Goal: Transaction & Acquisition: Book appointment/travel/reservation

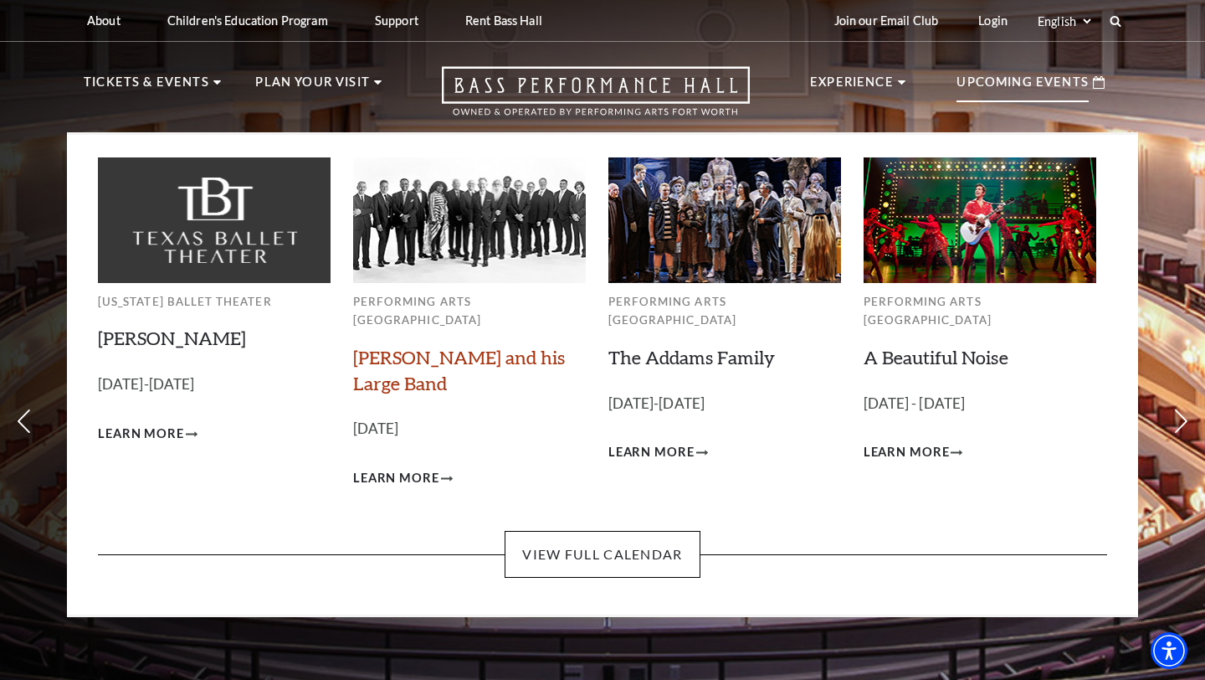
click at [424, 346] on link "[PERSON_NAME] and his Large Band" at bounding box center [459, 370] width 212 height 49
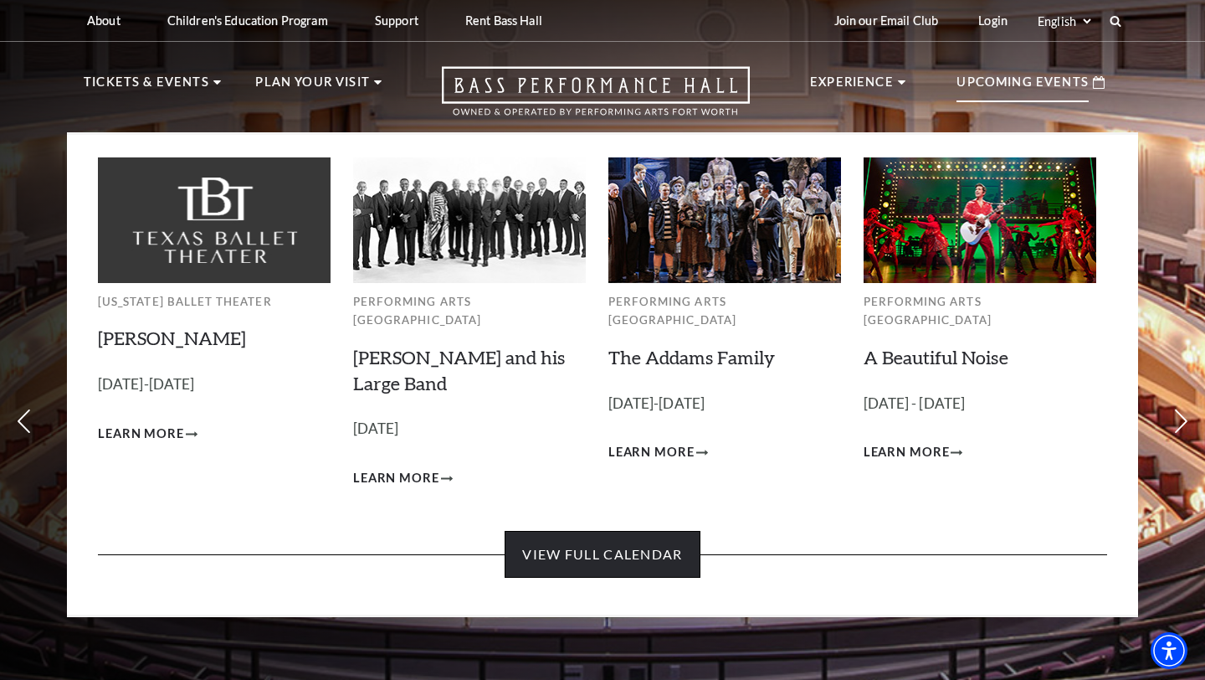
click at [634, 531] on link "View Full Calendar" at bounding box center [602, 554] width 195 height 47
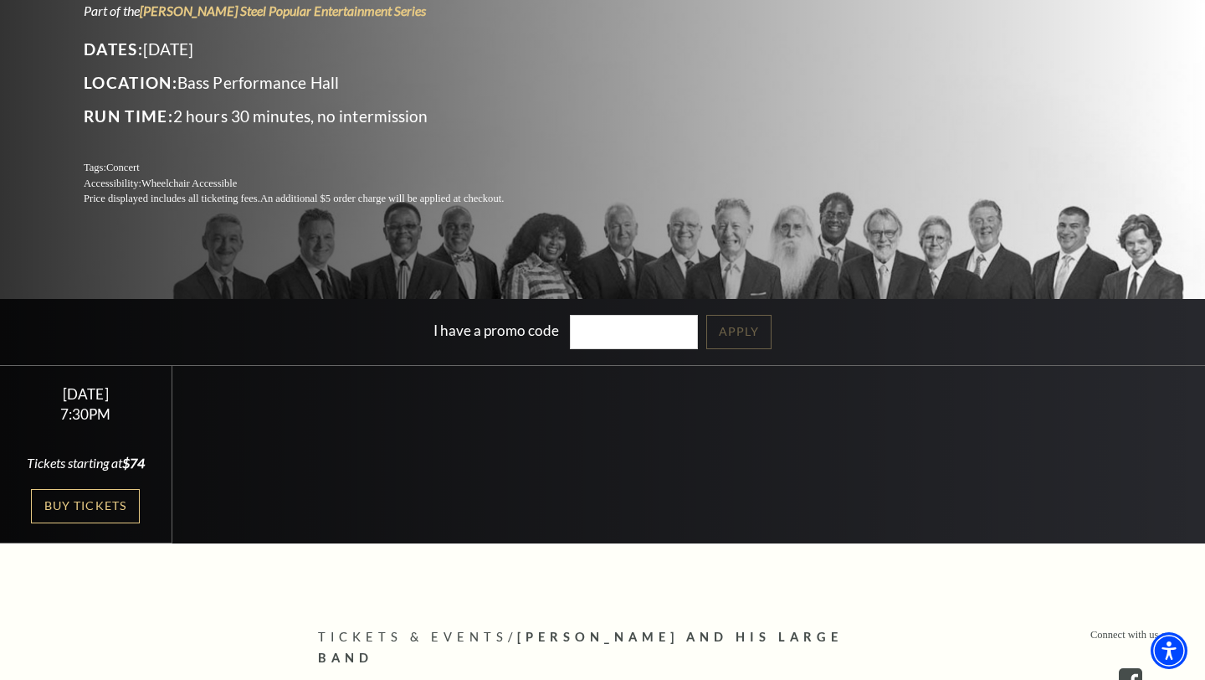
scroll to position [264, 0]
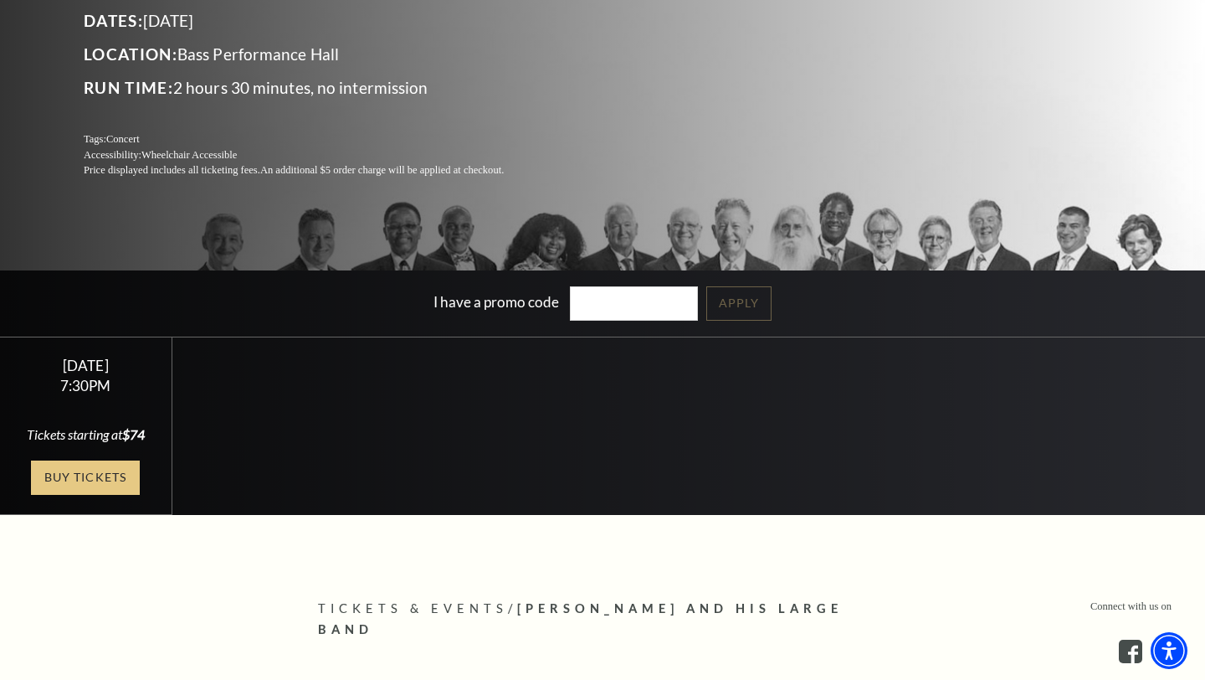
click at [78, 470] on link "Buy Tickets" at bounding box center [85, 477] width 109 height 34
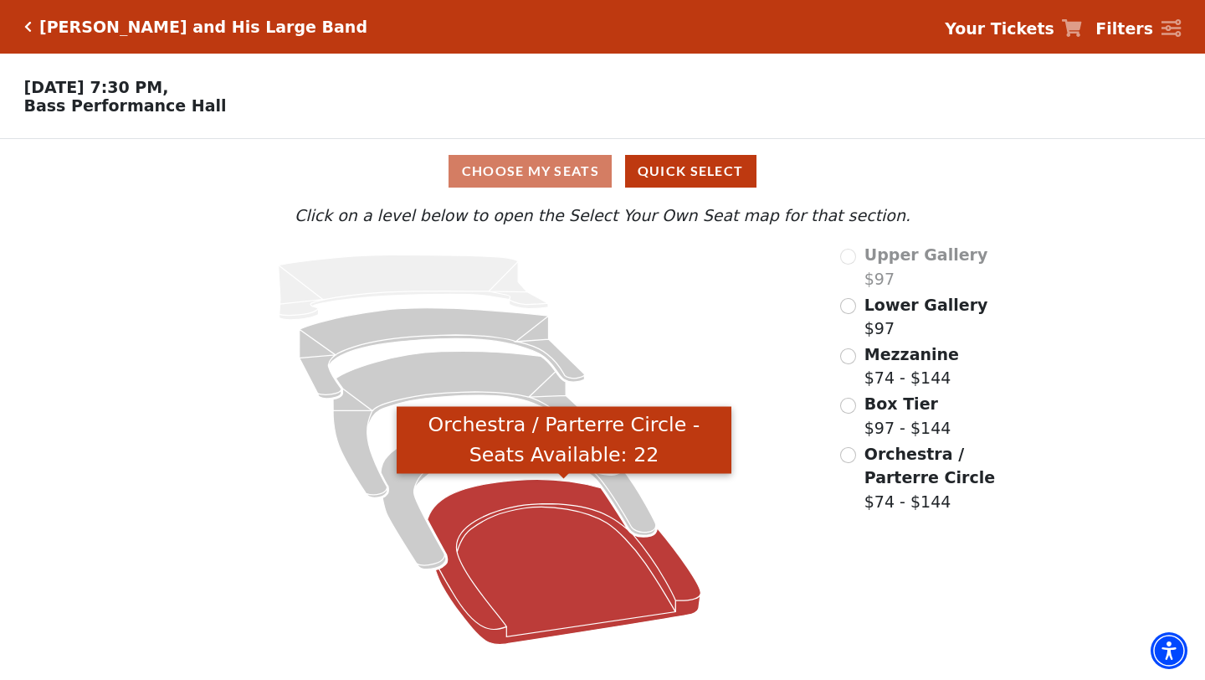
click at [525, 551] on icon "Orchestra / Parterre Circle - Seats Available: 22" at bounding box center [564, 561] width 273 height 165
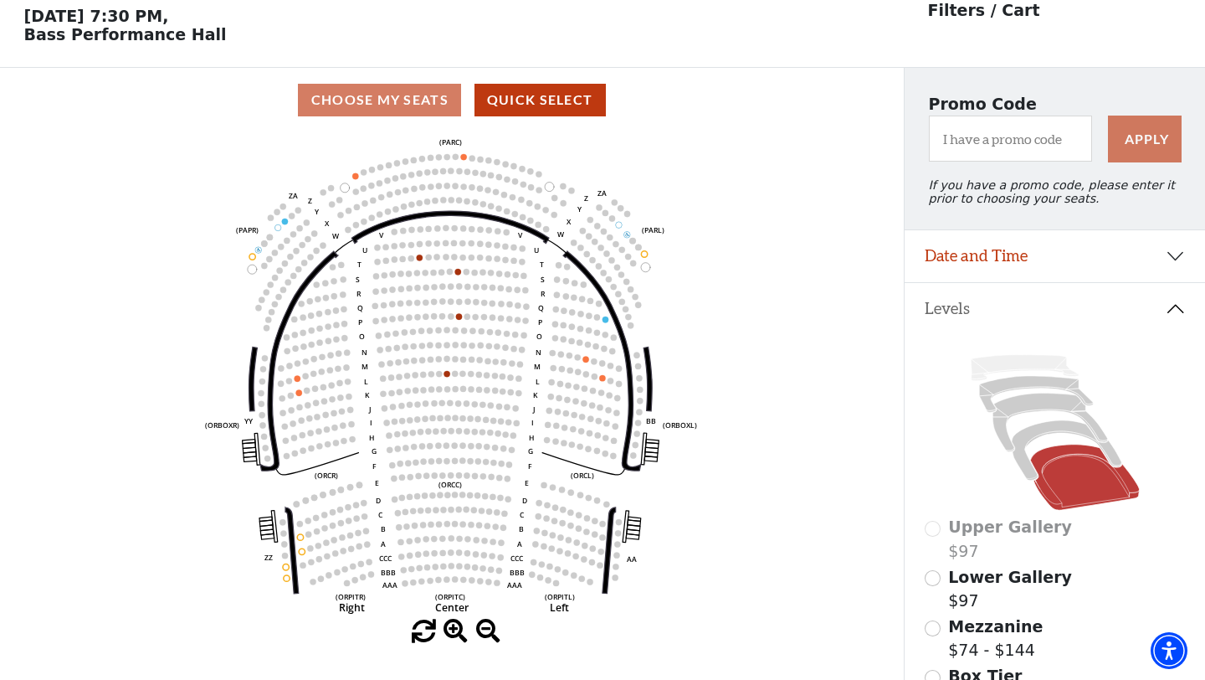
scroll to position [77, 0]
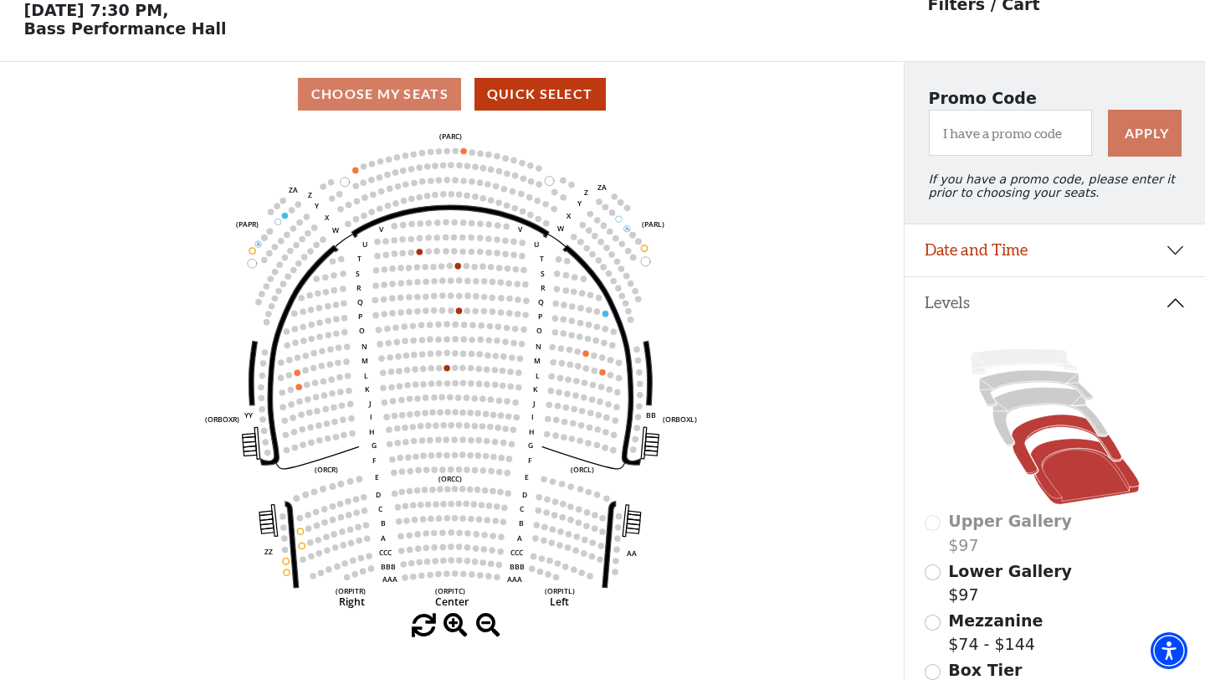
click at [1035, 428] on icon at bounding box center [1067, 443] width 110 height 59
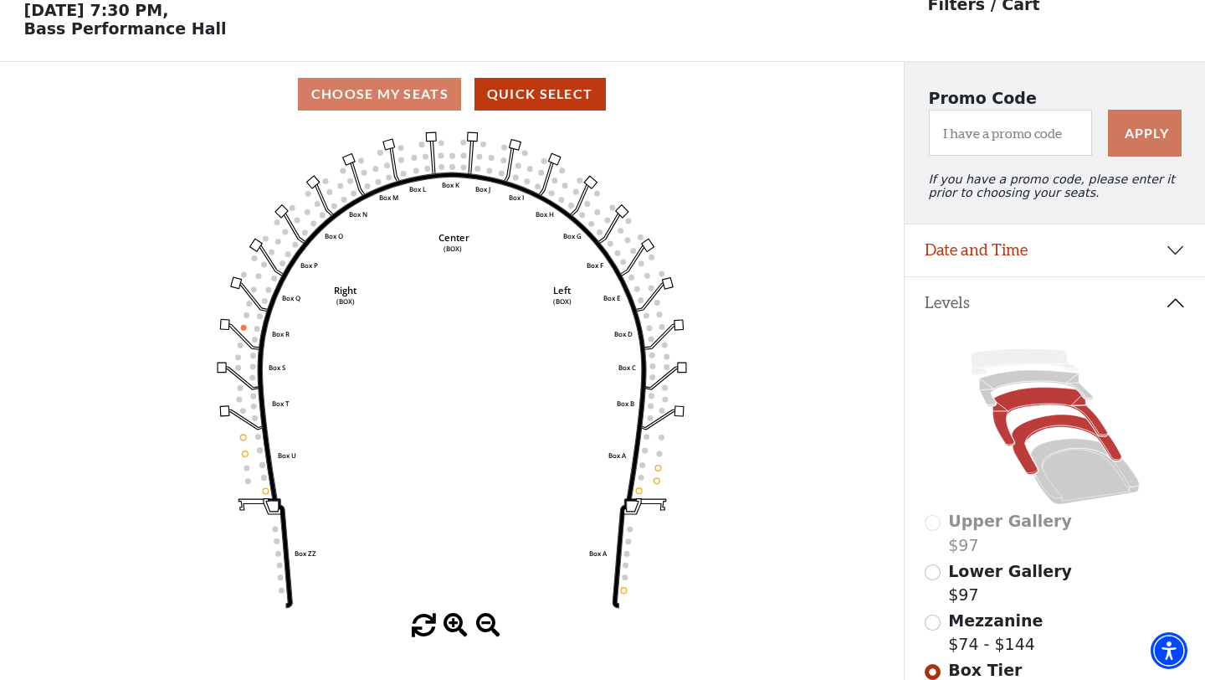
click at [1018, 399] on icon at bounding box center [1050, 417] width 115 height 59
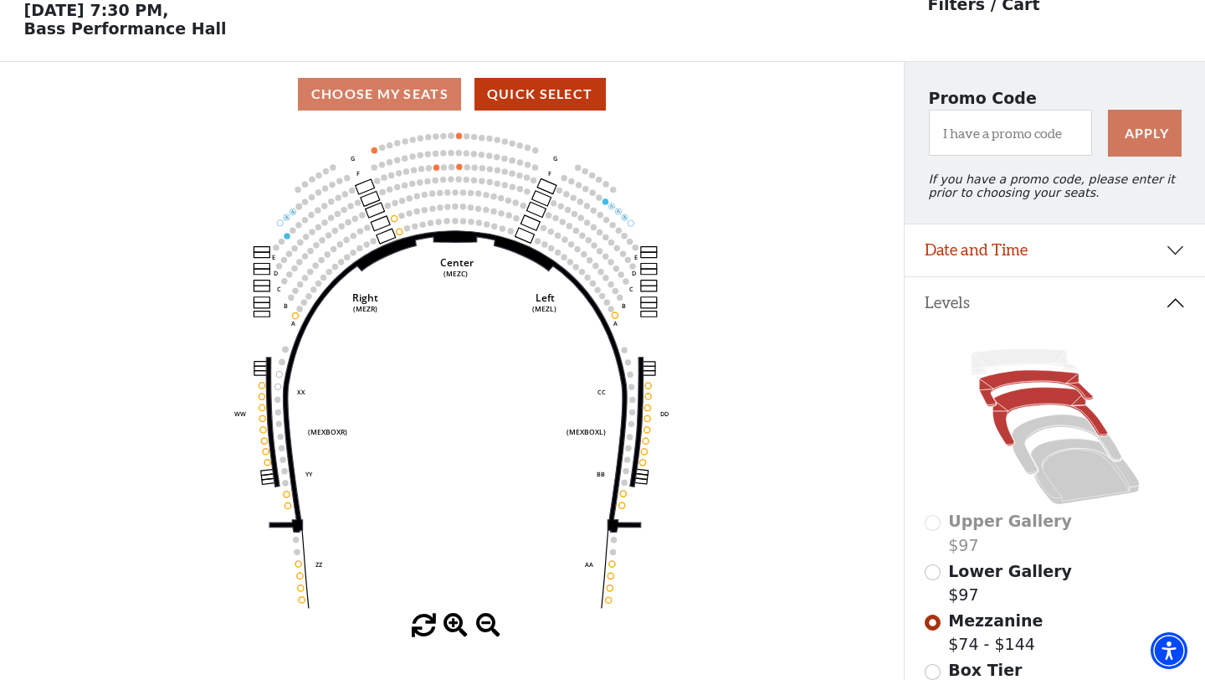
click at [1013, 380] on icon at bounding box center [1036, 388] width 114 height 36
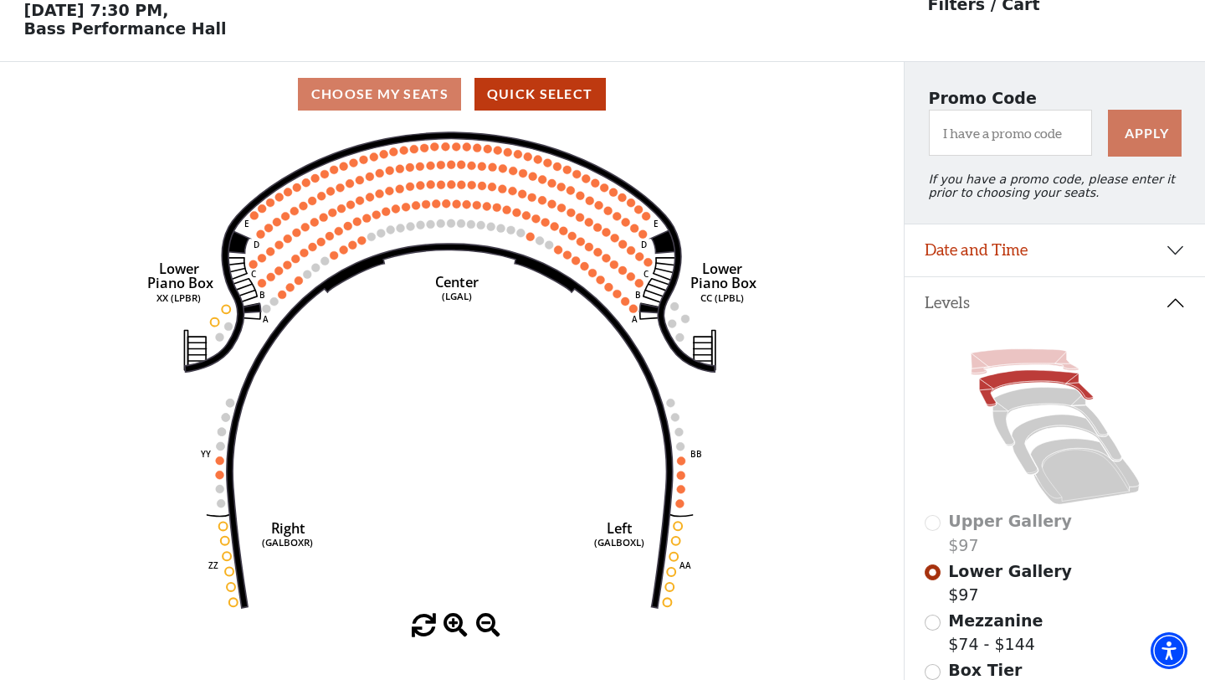
click at [996, 359] on icon at bounding box center [1024, 362] width 107 height 26
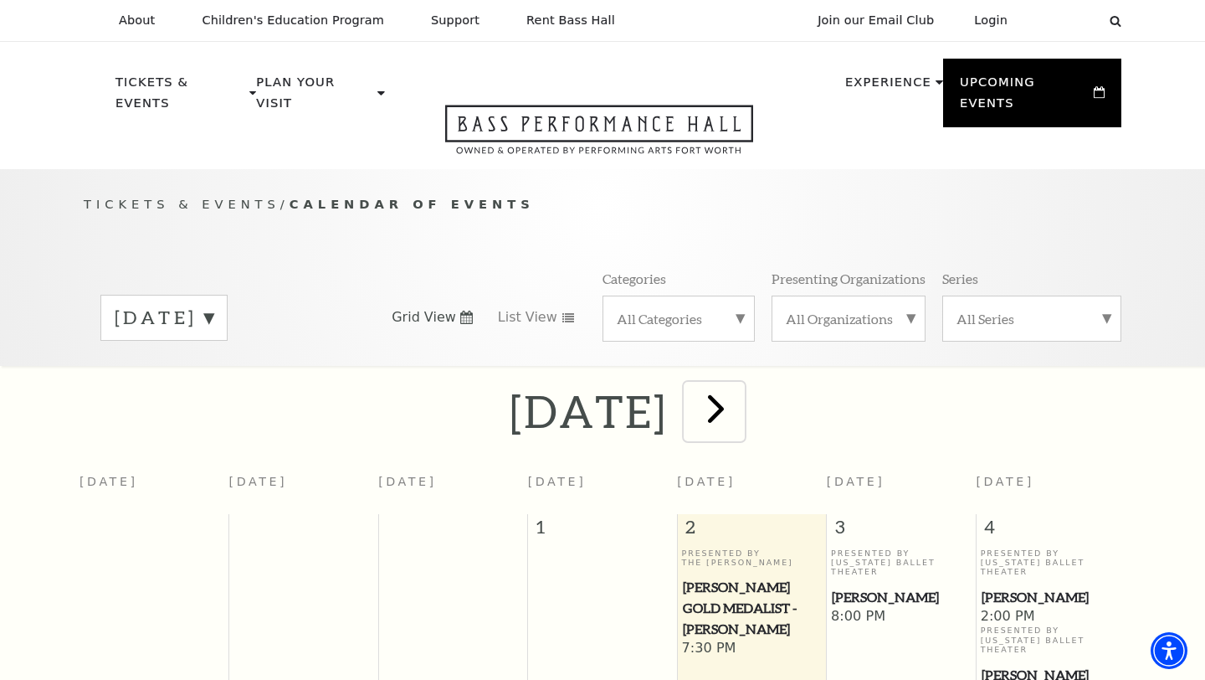
click at [740, 389] on span "next" at bounding box center [716, 408] width 48 height 48
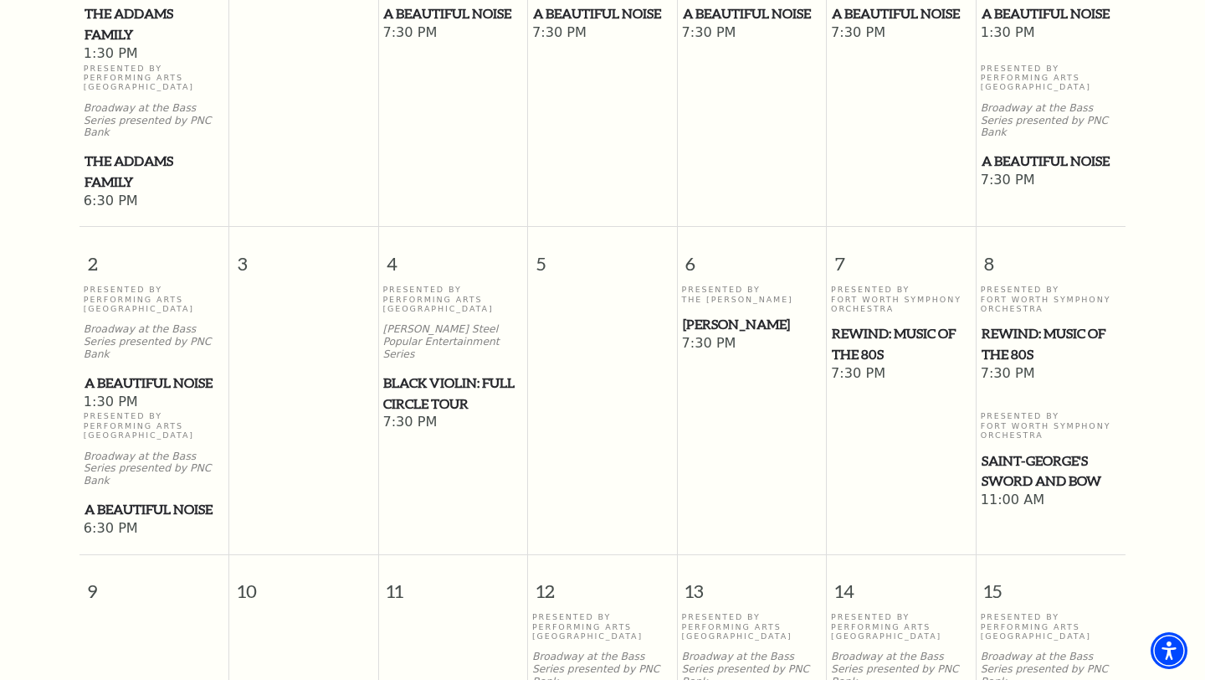
scroll to position [631, 0]
click at [434, 373] on span "Black Violin: Full Circle Tour" at bounding box center [452, 393] width 139 height 41
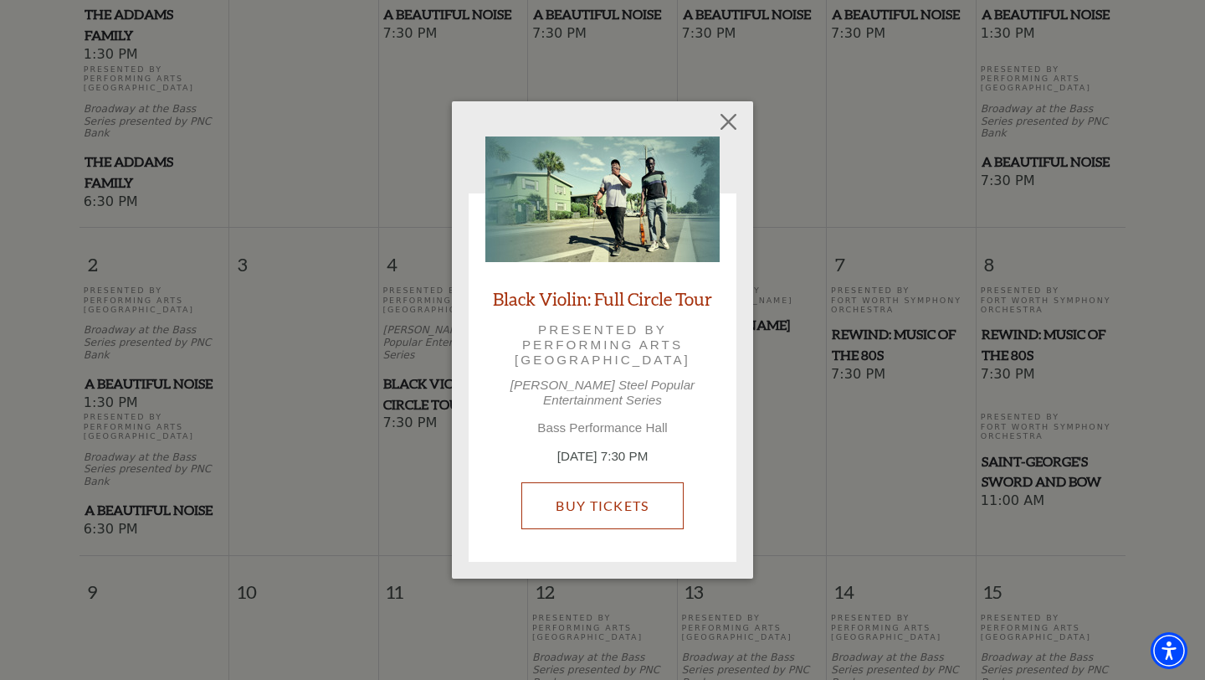
click at [597, 491] on link "Buy Tickets" at bounding box center [602, 505] width 162 height 47
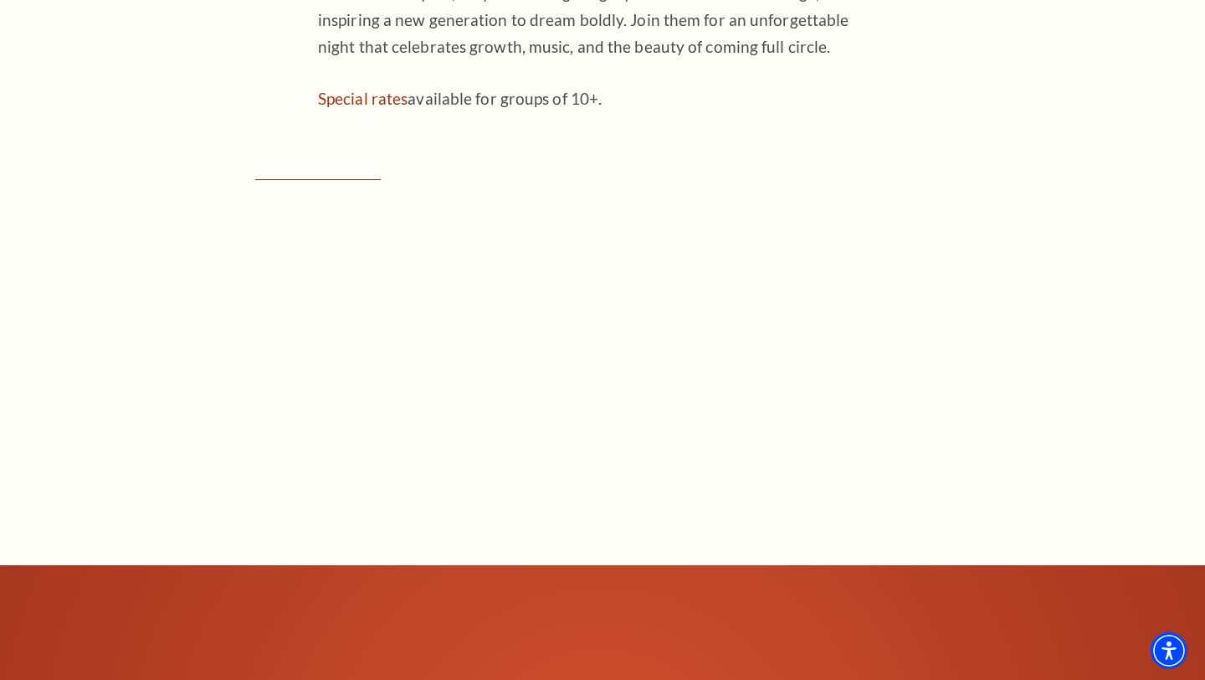
scroll to position [1377, 0]
